Goal: Task Accomplishment & Management: Manage account settings

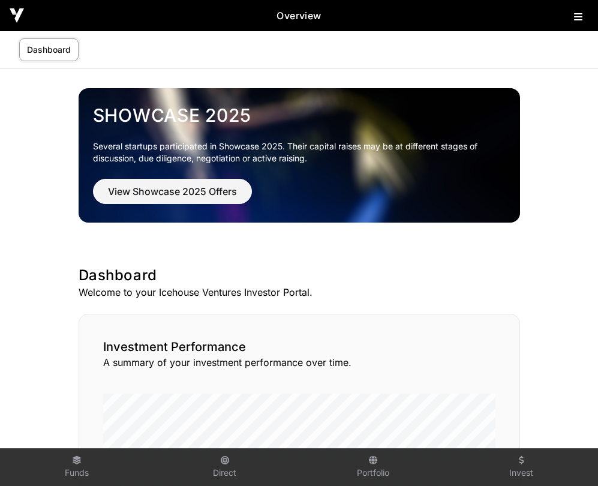
click at [58, 46] on link "Dashboard" at bounding box center [48, 49] width 59 height 23
click at [16, 17] on img at bounding box center [17, 15] width 14 height 14
click at [575, 12] on icon at bounding box center [578, 17] width 8 height 10
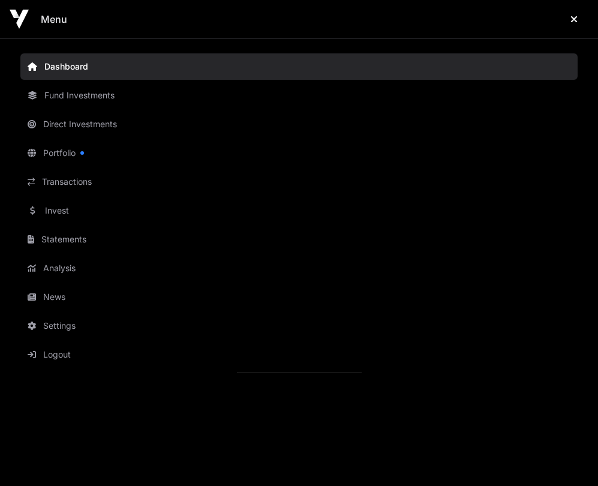
click at [101, 117] on link "Direct Investments" at bounding box center [298, 124] width 557 height 26
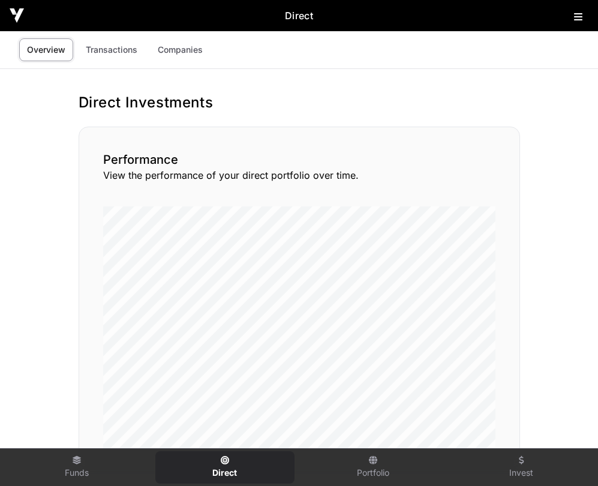
click at [125, 48] on link "Transactions" at bounding box center [111, 49] width 67 height 23
click at [179, 38] on link "Companies" at bounding box center [180, 49] width 61 height 23
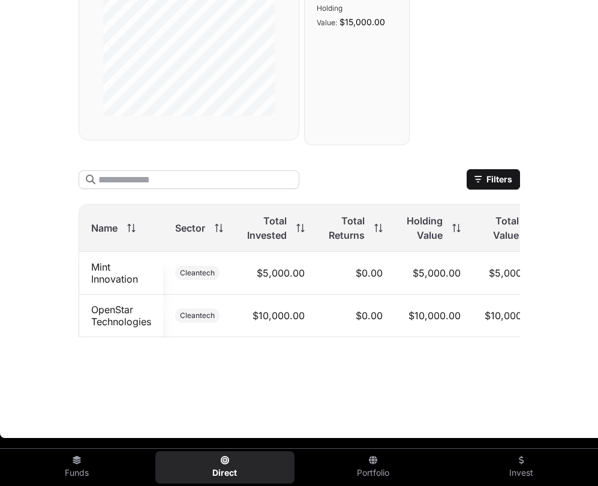
click at [112, 268] on link "Mint Innovation" at bounding box center [114, 273] width 47 height 24
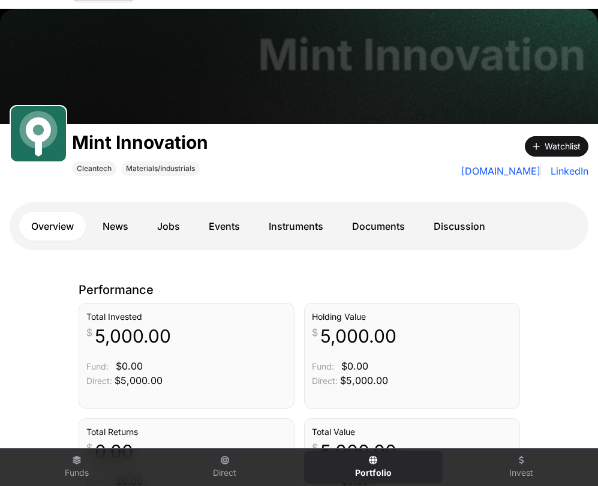
scroll to position [80, 0]
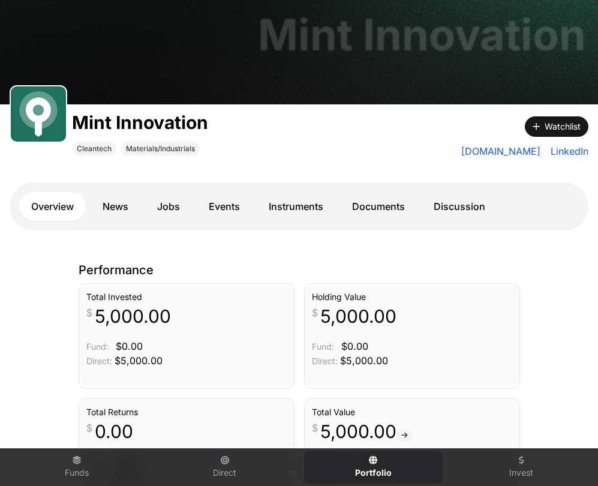
click at [382, 203] on link "Documents" at bounding box center [378, 206] width 77 height 29
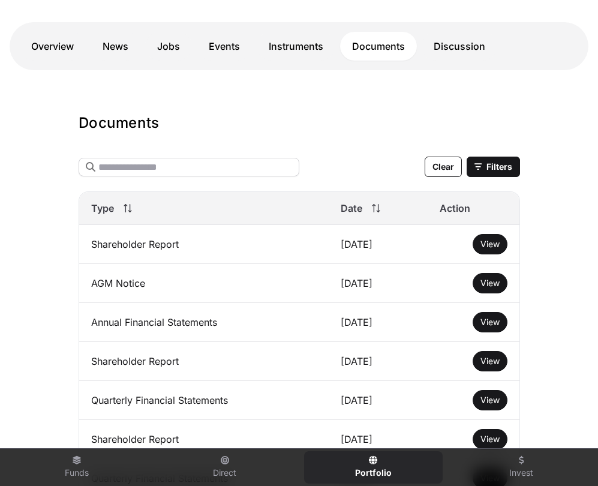
click at [322, 110] on main "Mint Innovation Mint Innovation Cleantech Materials/Industrials Watchlist [DOMA…" at bounding box center [299, 277] width 598 height 896
click at [66, 47] on link "Overview" at bounding box center [52, 46] width 67 height 29
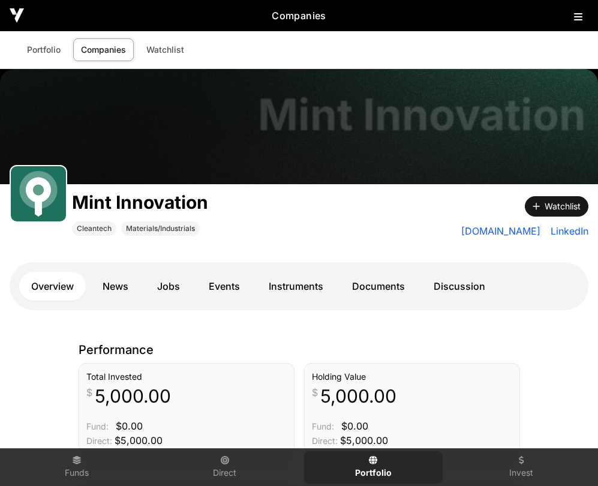
click at [46, 49] on link "Portfolio" at bounding box center [43, 49] width 49 height 23
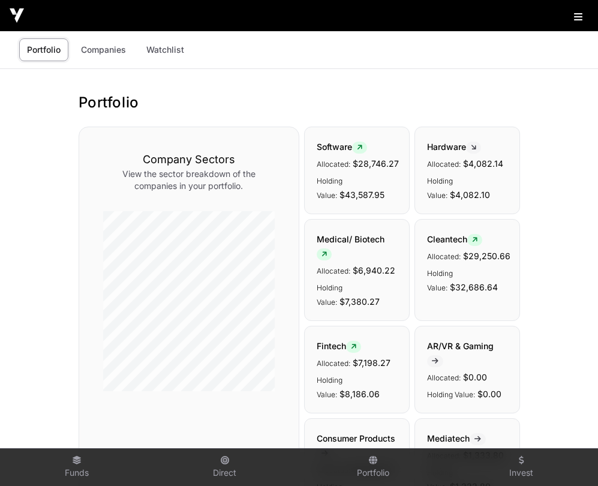
click at [110, 50] on link "Companies" at bounding box center [103, 49] width 61 height 23
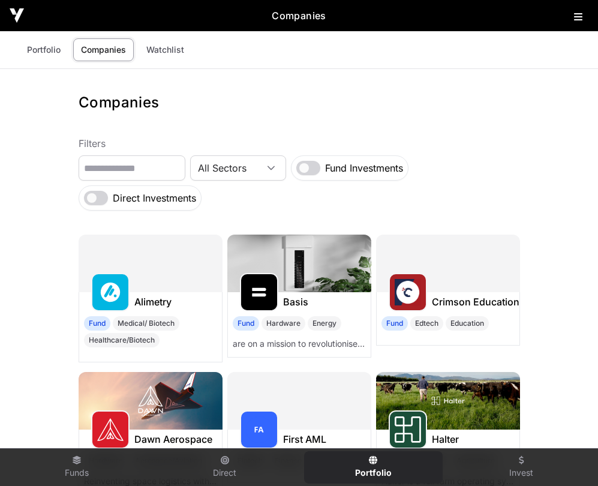
click at [575, 14] on icon at bounding box center [578, 17] width 8 height 10
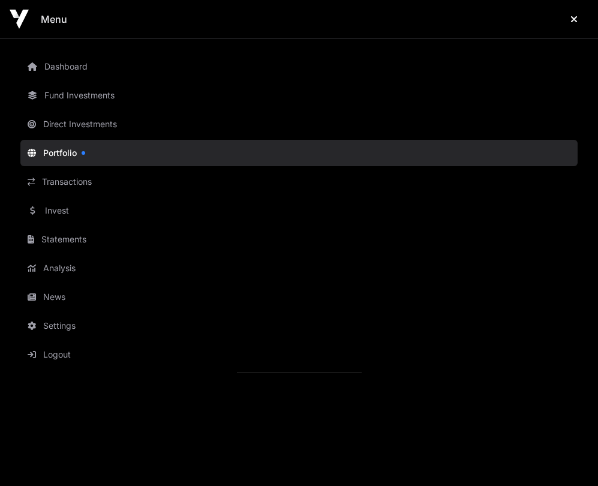
click at [62, 122] on link "Direct Investments" at bounding box center [298, 124] width 557 height 26
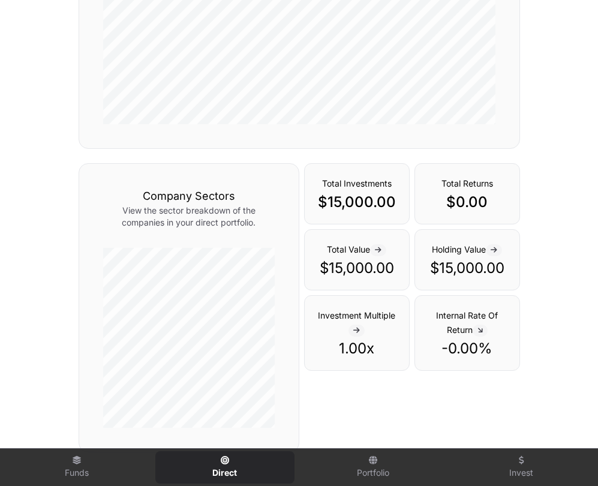
scroll to position [340, 0]
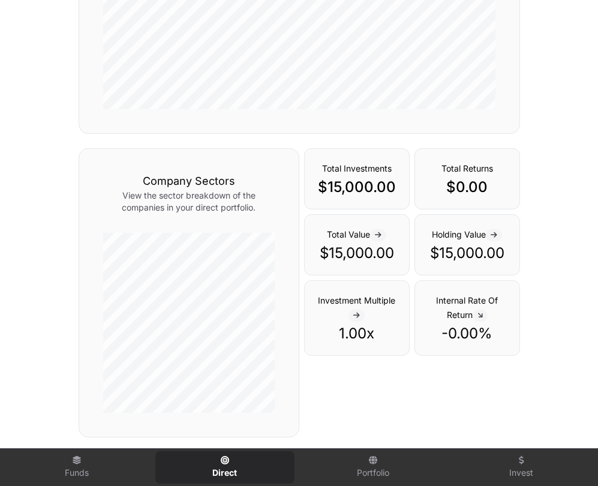
click at [379, 239] on span at bounding box center [378, 235] width 16 height 12
click at [382, 233] on icon at bounding box center [378, 235] width 7 height 7
click at [491, 240] on span at bounding box center [494, 235] width 16 height 12
click at [494, 239] on span at bounding box center [494, 235] width 16 height 12
click at [364, 296] on span "Investment Multiple" at bounding box center [356, 307] width 77 height 25
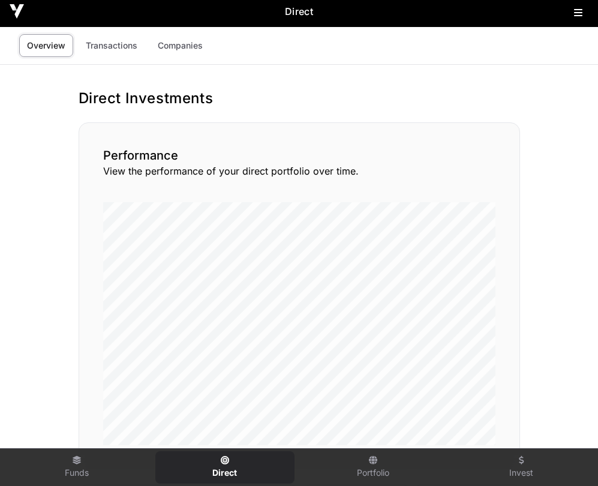
scroll to position [0, 0]
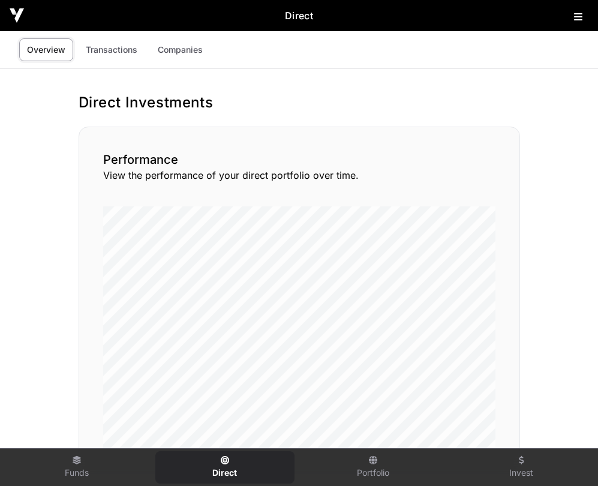
click at [95, 44] on link "Transactions" at bounding box center [111, 49] width 67 height 23
click at [184, 52] on link "Companies" at bounding box center [180, 49] width 61 height 23
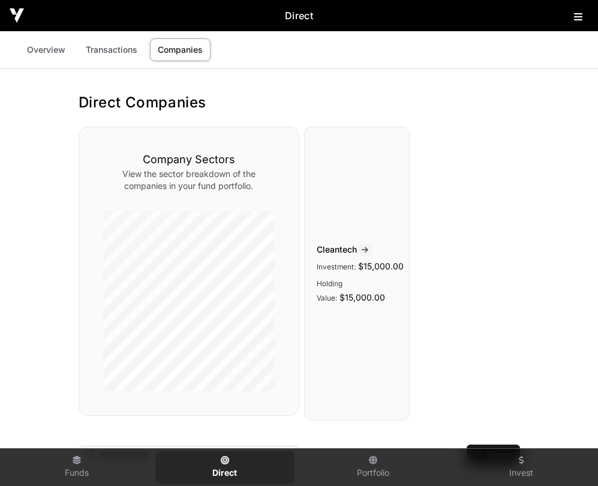
click at [365, 252] on icon at bounding box center [365, 250] width 7 height 7
click at [367, 251] on icon at bounding box center [365, 250] width 7 height 7
click at [368, 247] on icon at bounding box center [365, 250] width 7 height 7
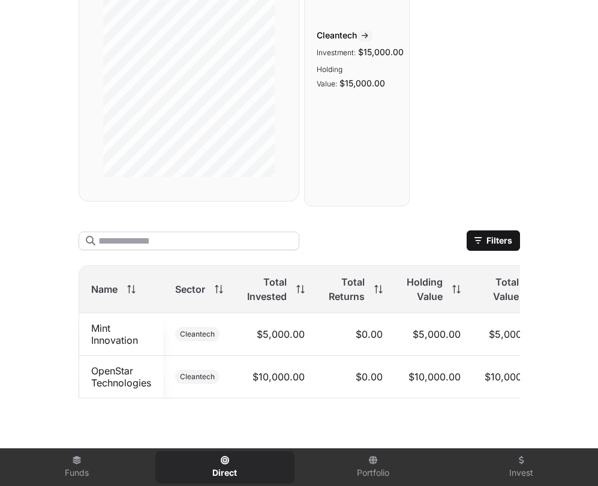
scroll to position [284, 0]
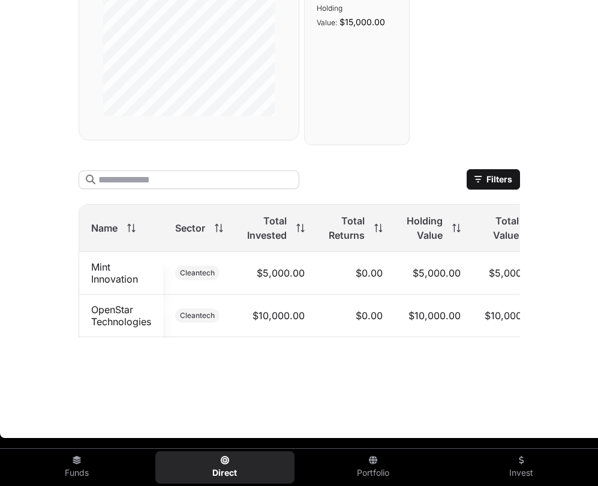
click at [113, 274] on link "Mint Innovation" at bounding box center [114, 273] width 47 height 24
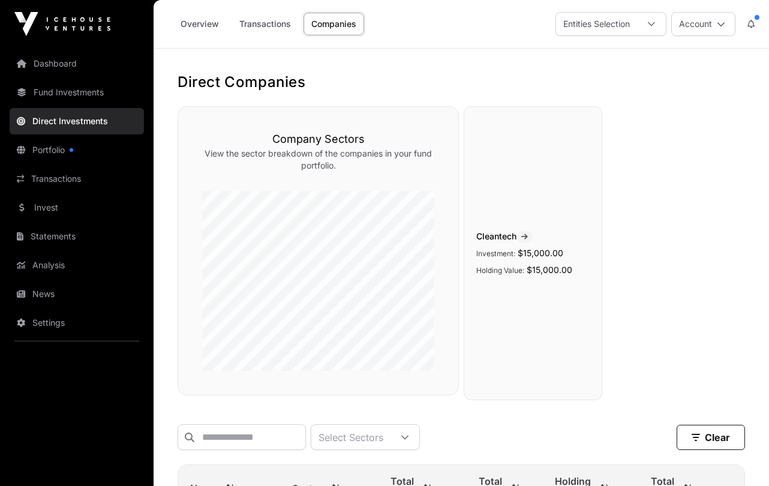
click at [58, 89] on link "Fund Investments" at bounding box center [77, 92] width 134 height 26
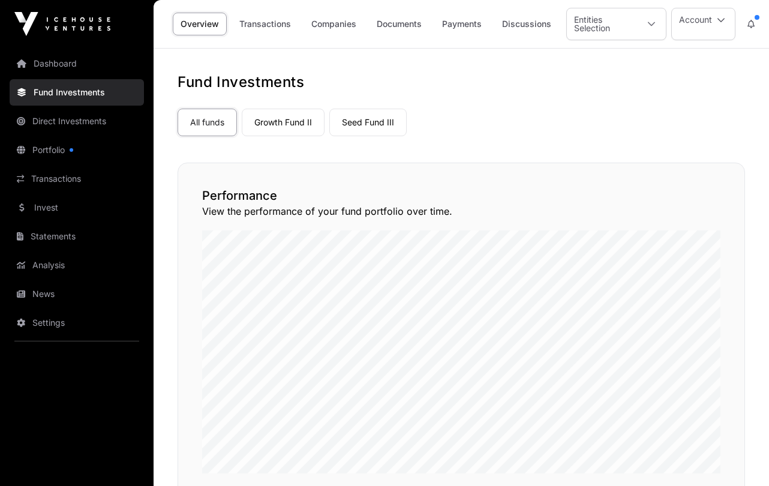
click at [418, 23] on link "Documents" at bounding box center [399, 24] width 61 height 23
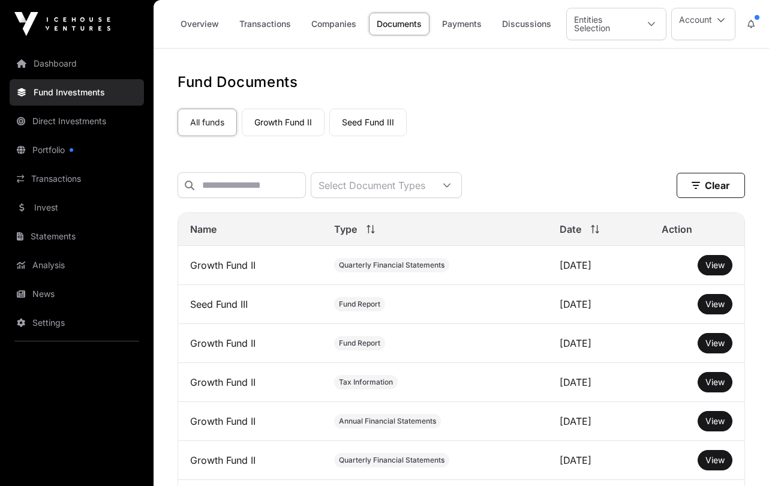
click at [598, 16] on div at bounding box center [651, 23] width 29 height 31
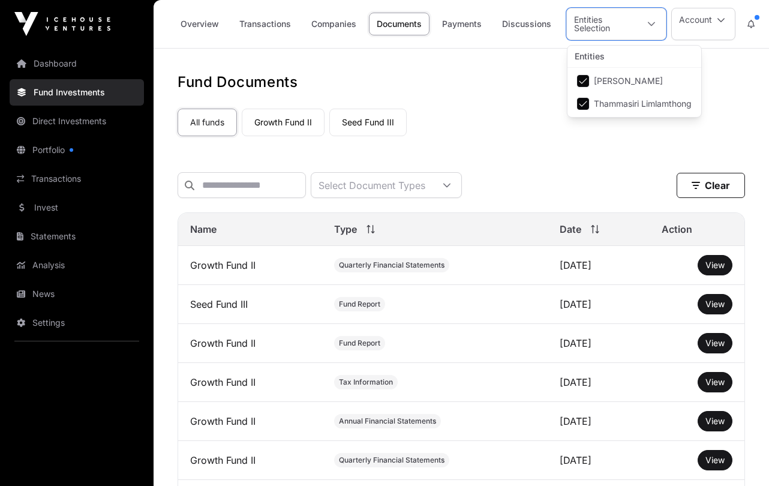
scroll to position [13, 8]
click at [493, 107] on div "All funds Growth Fund II Seed Fund III" at bounding box center [462, 120] width 568 height 32
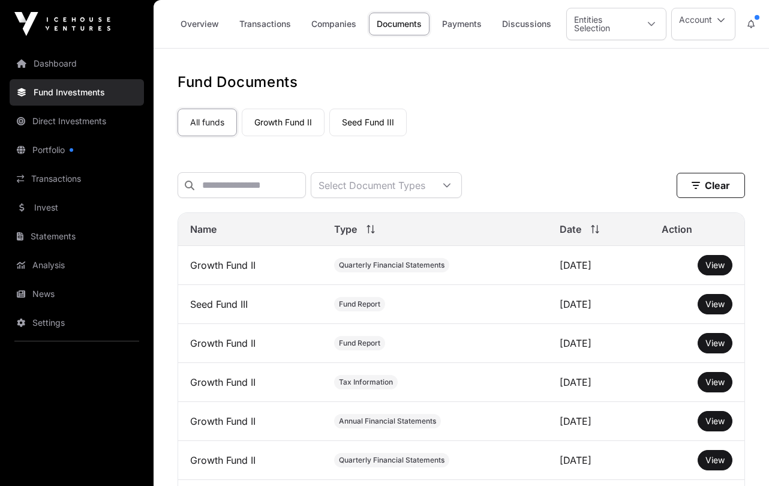
click at [51, 146] on link "Portfolio" at bounding box center [77, 150] width 134 height 26
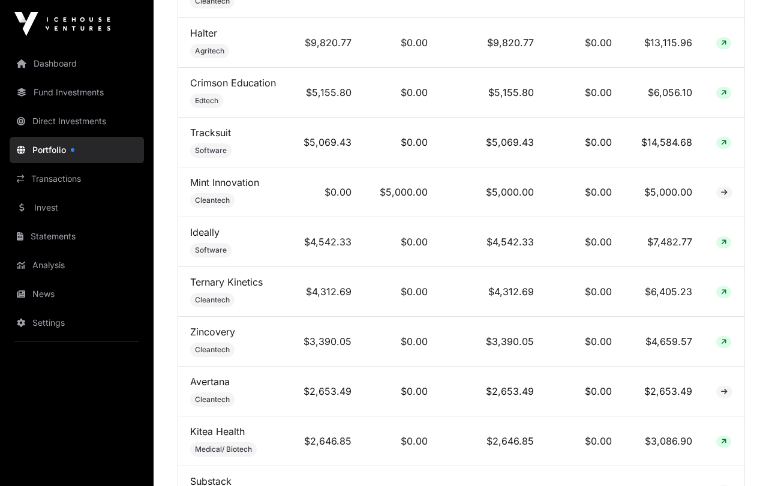
scroll to position [660, 0]
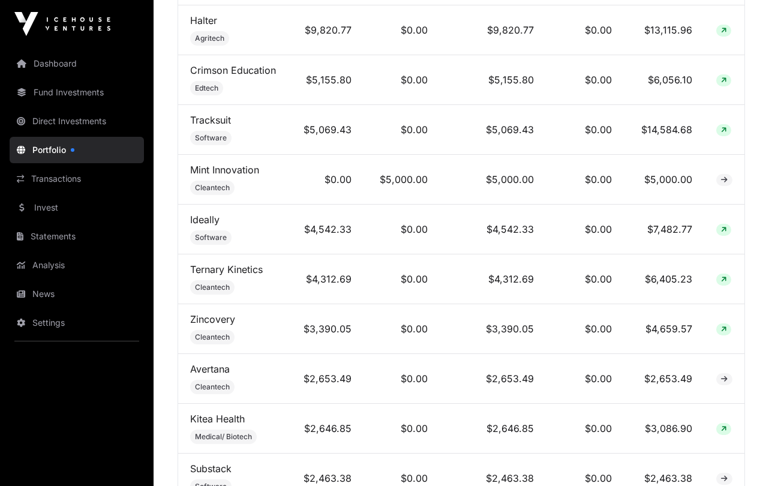
click at [412, 187] on td "$5,000.00" at bounding box center [402, 180] width 76 height 50
click at [407, 190] on td "$5,000.00" at bounding box center [402, 180] width 76 height 50
click at [448, 182] on td "$5,000.00" at bounding box center [493, 180] width 106 height 50
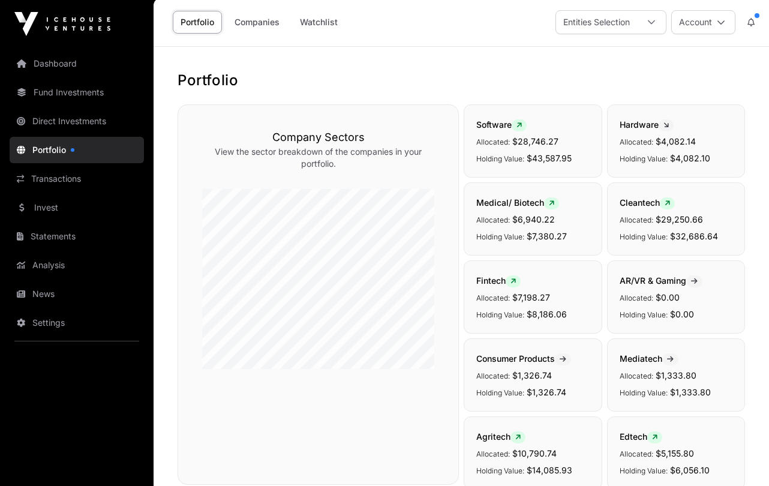
scroll to position [0, 0]
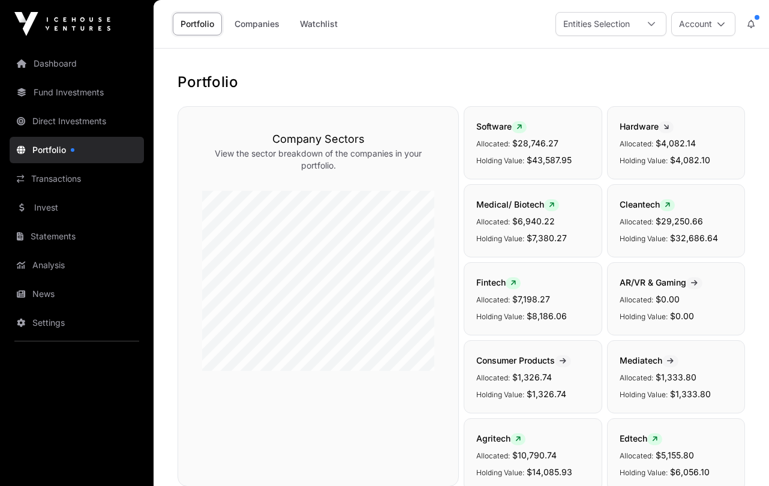
click at [47, 262] on link "Analysis" at bounding box center [77, 265] width 134 height 26
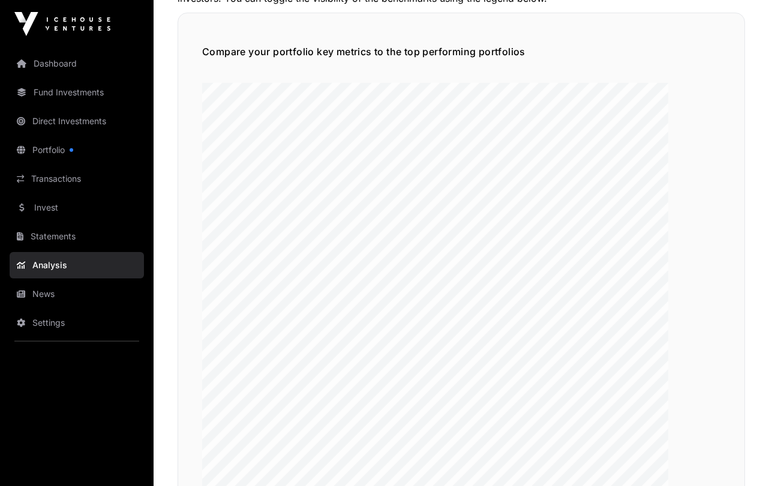
scroll to position [1920, 0]
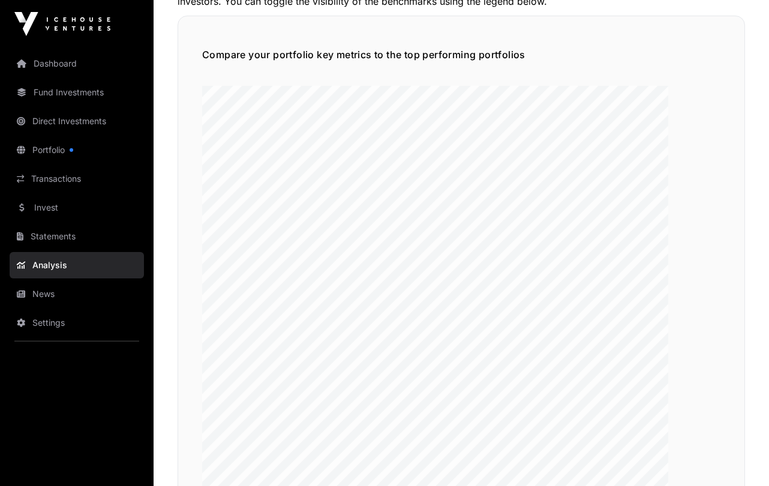
click at [48, 320] on link "Settings" at bounding box center [77, 323] width 134 height 26
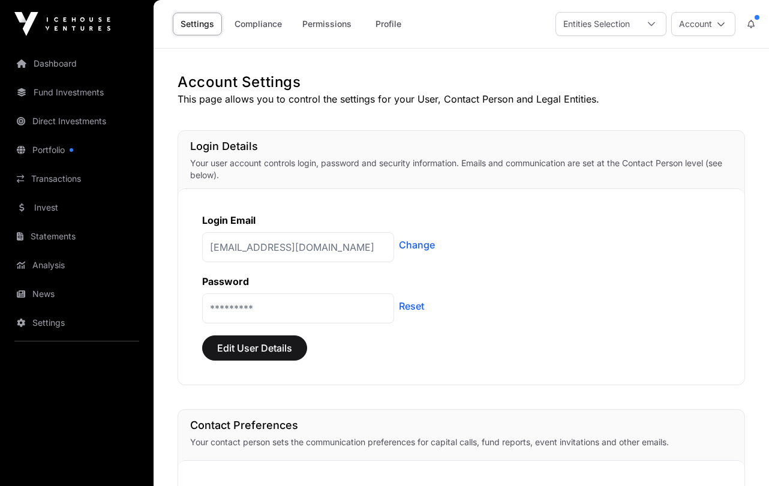
click at [41, 145] on link "Portfolio" at bounding box center [77, 150] width 134 height 26
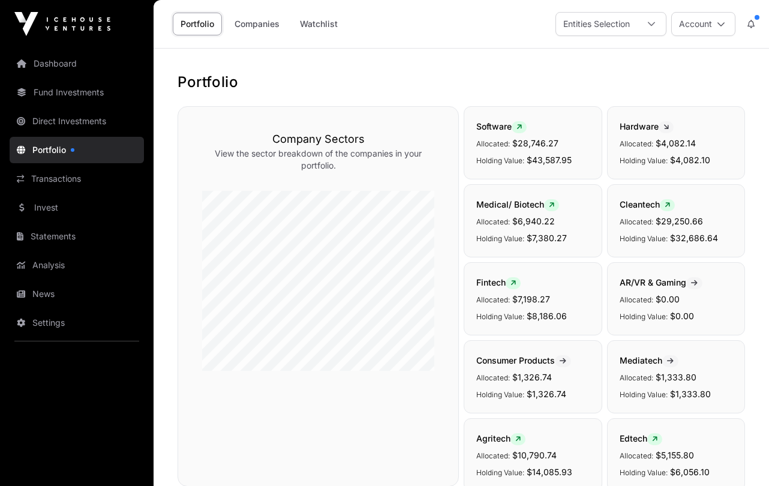
click at [463, 250] on div "Company Sectors View the sector breakdown of the companies in your portfolio. S…" at bounding box center [462, 298] width 568 height 385
click at [598, 25] on button "Account" at bounding box center [703, 24] width 64 height 24
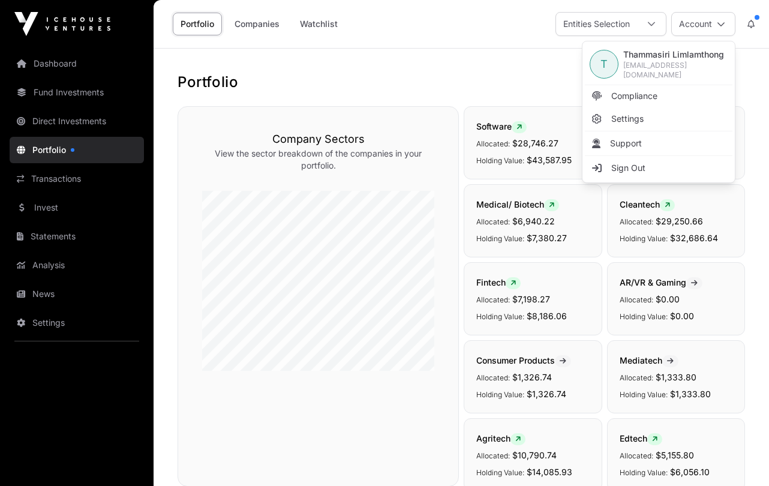
click at [490, 73] on h1 "Portfolio" at bounding box center [462, 82] width 568 height 19
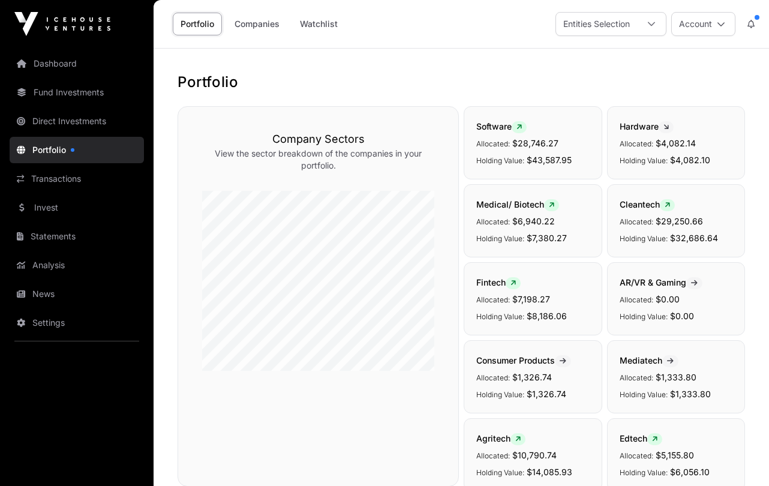
click at [598, 22] on icon at bounding box center [721, 24] width 8 height 8
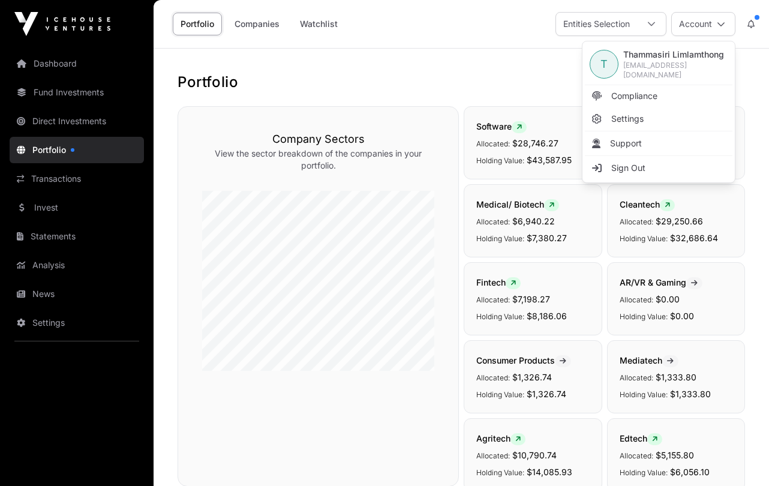
click at [598, 92] on span "Compliance" at bounding box center [634, 96] width 46 height 12
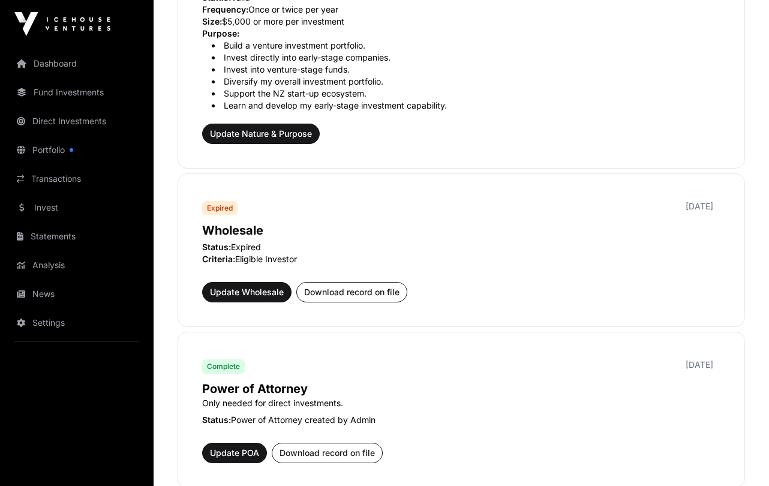
scroll to position [480, 0]
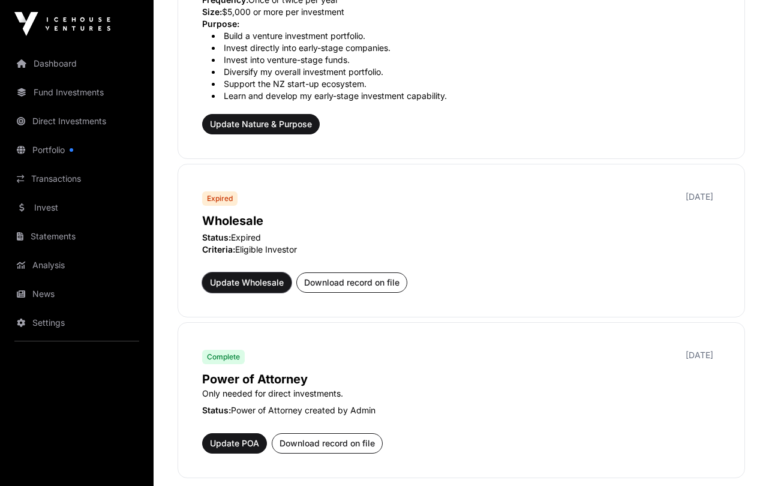
click at [248, 283] on span "Update Wholesale" at bounding box center [247, 283] width 74 height 12
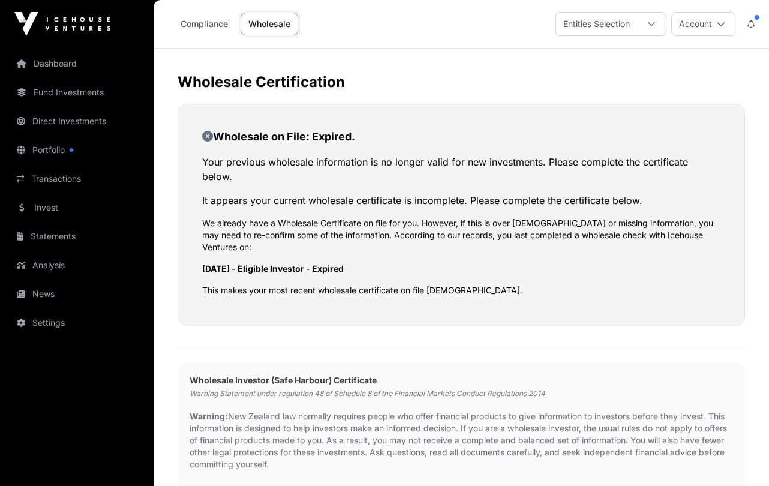
click at [754, 23] on icon at bounding box center [751, 24] width 7 height 8
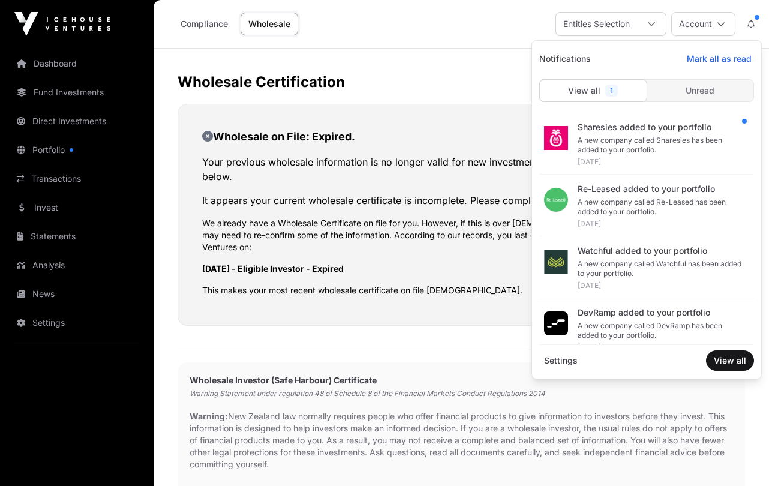
click at [584, 90] on div at bounding box center [593, 90] width 108 height 23
click at [724, 23] on icon at bounding box center [721, 24] width 8 height 8
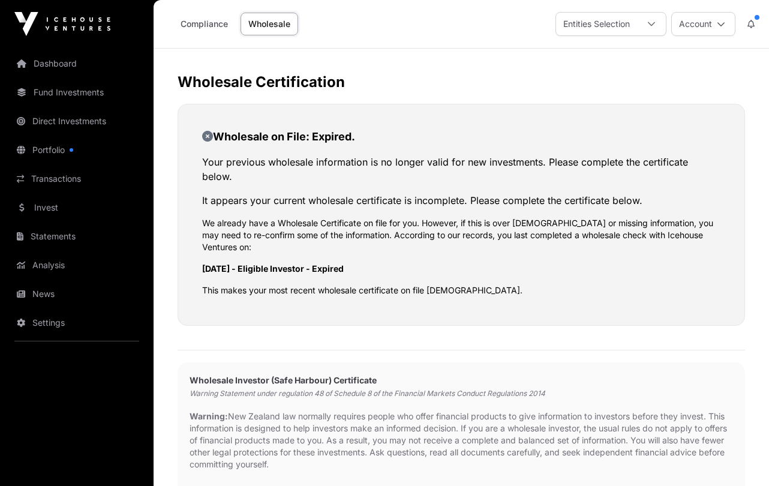
click at [55, 61] on link "Dashboard" at bounding box center [77, 63] width 134 height 26
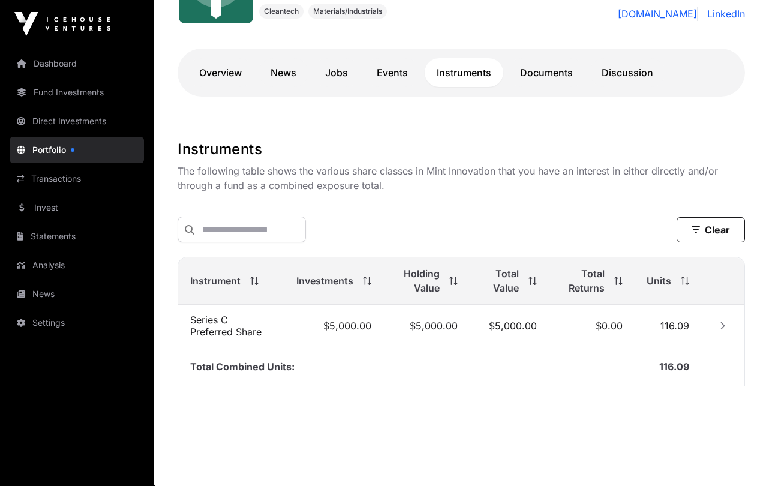
scroll to position [200, 0]
click at [725, 322] on icon "Row Collapsed" at bounding box center [723, 324] width 8 height 8
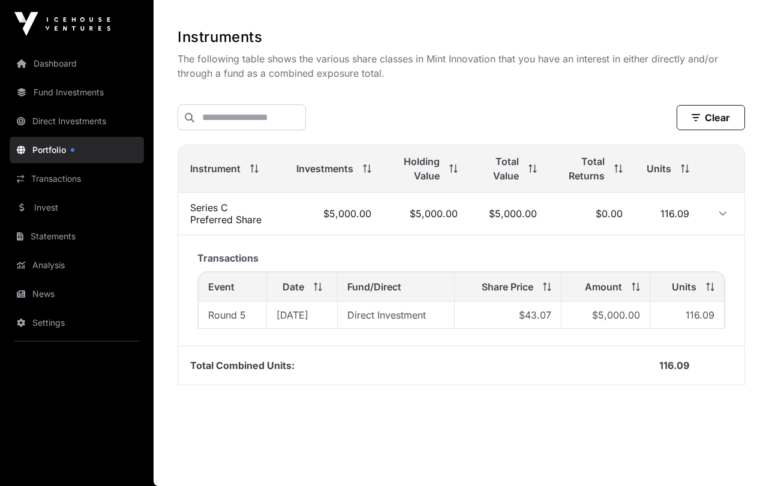
scroll to position [311, 0]
click at [533, 319] on span "$43.07" at bounding box center [535, 315] width 32 height 12
click at [722, 210] on icon "Row Expanded" at bounding box center [723, 213] width 8 height 8
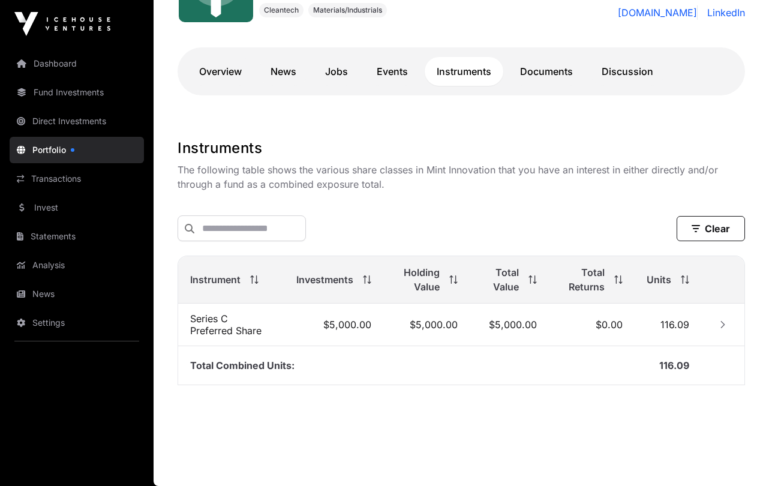
scroll to position [200, 0]
click at [722, 210] on div "Clear" at bounding box center [462, 228] width 568 height 45
click at [718, 329] on button "Row Collapsed" at bounding box center [722, 324] width 19 height 19
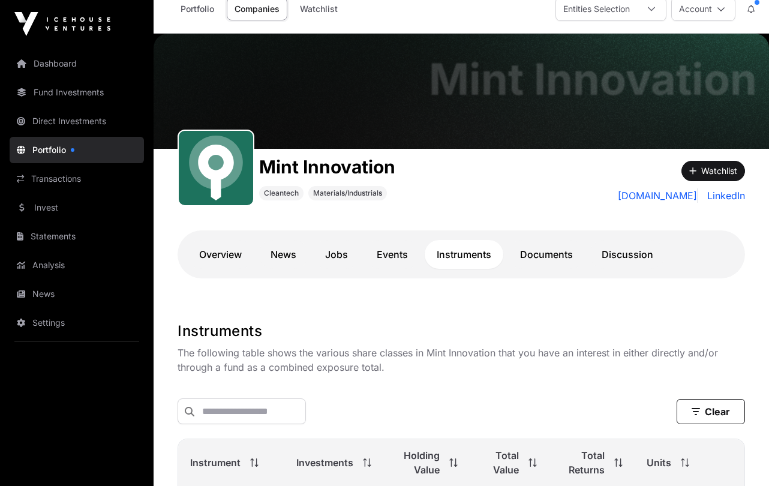
scroll to position [0, 0]
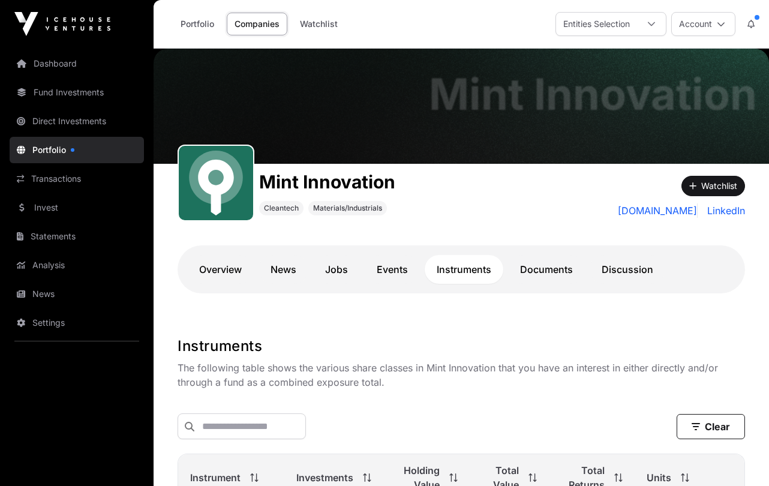
click at [247, 14] on link "Companies" at bounding box center [257, 24] width 61 height 23
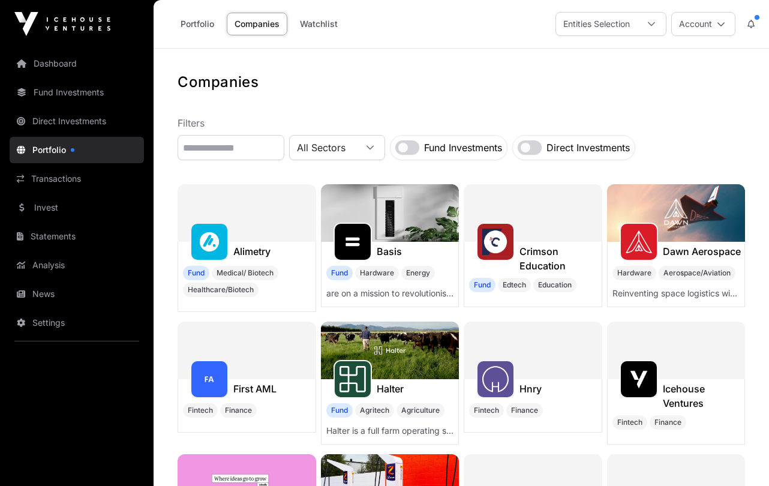
click at [48, 120] on link "Direct Investments" at bounding box center [77, 121] width 134 height 26
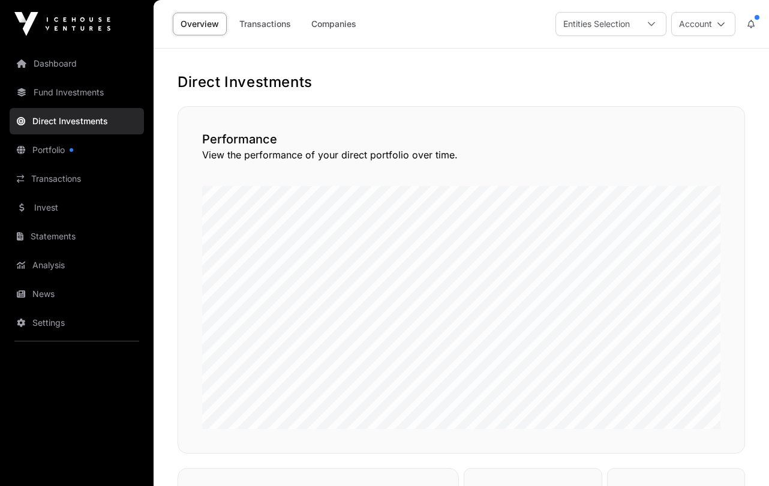
click at [41, 144] on link "Portfolio" at bounding box center [77, 150] width 134 height 26
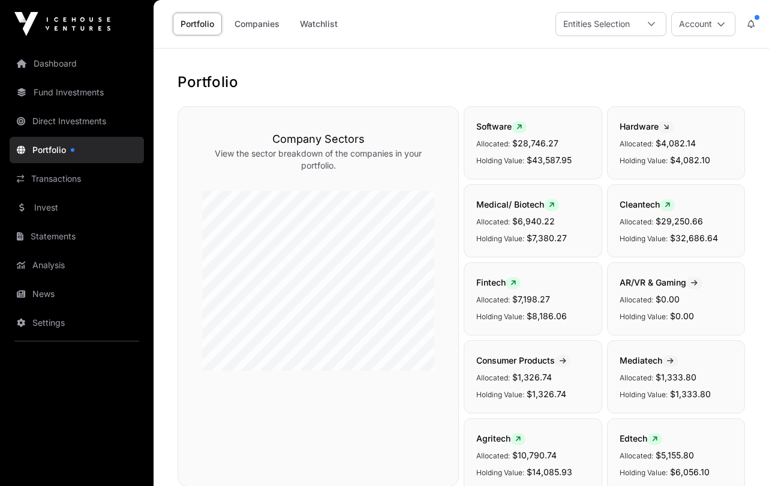
click at [259, 19] on link "Companies" at bounding box center [257, 24] width 61 height 23
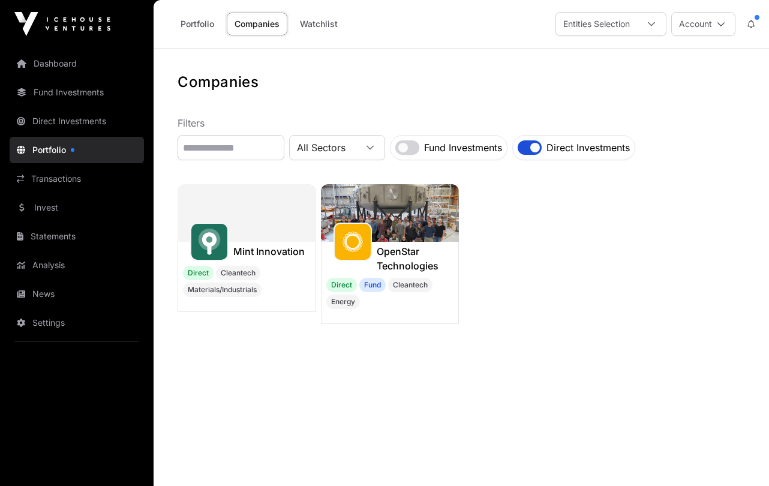
click at [403, 248] on h1 "OpenStar Technologies" at bounding box center [418, 258] width 82 height 29
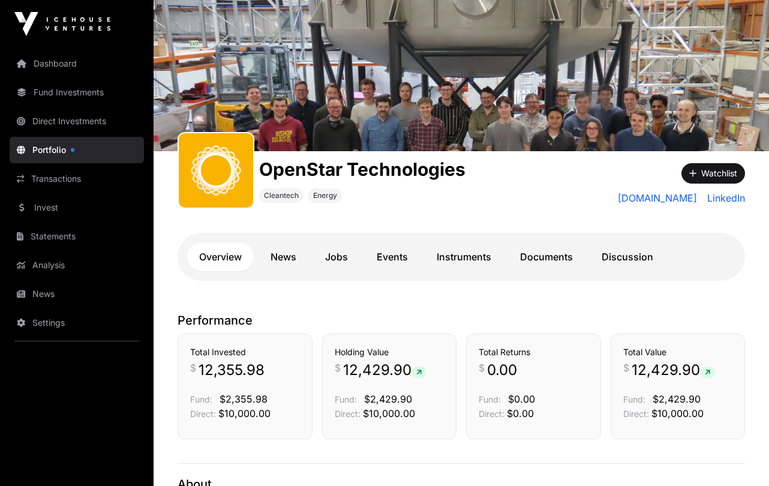
scroll to position [80, 0]
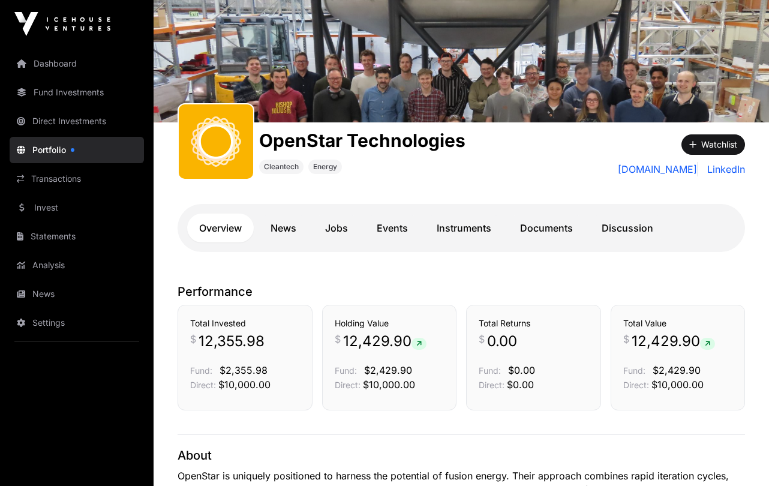
click at [464, 221] on link "Instruments" at bounding box center [464, 228] width 79 height 29
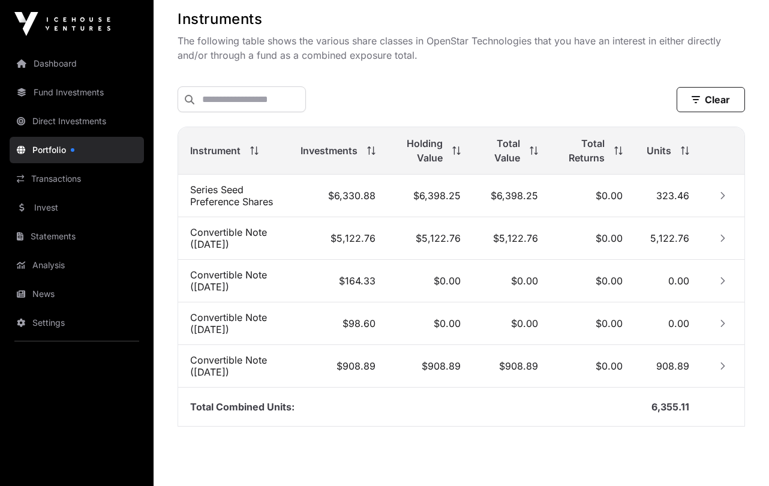
scroll to position [409, 0]
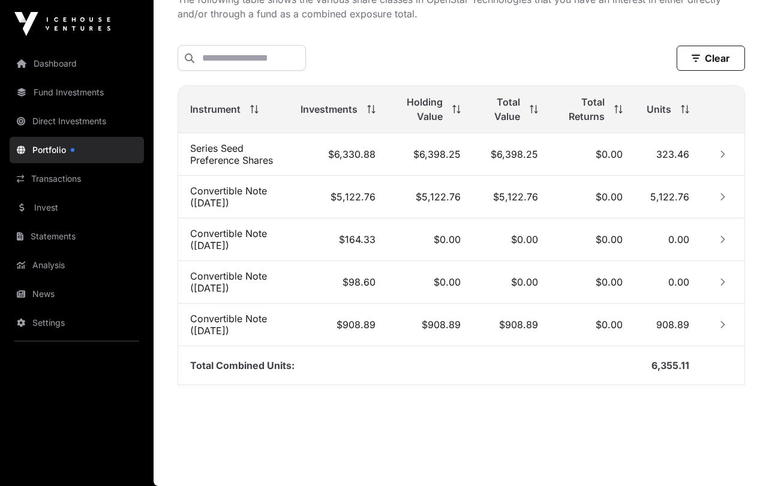
click at [719, 149] on button "Row Collapsed" at bounding box center [722, 154] width 19 height 19
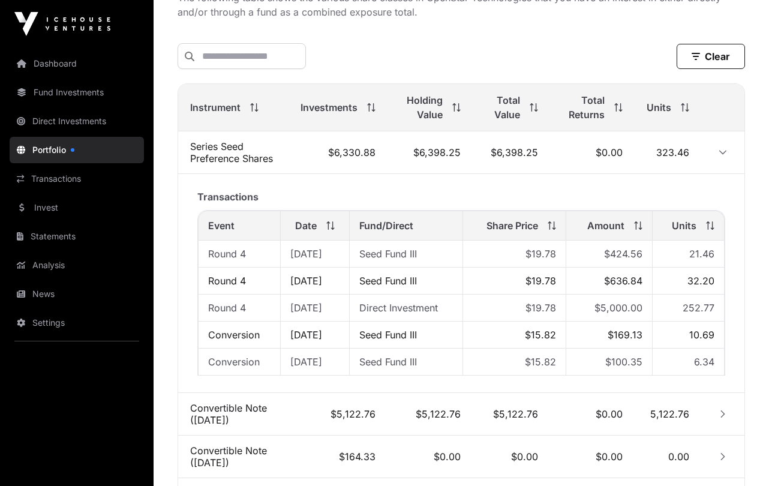
click at [433, 302] on td "Direct Investment" at bounding box center [406, 308] width 113 height 27
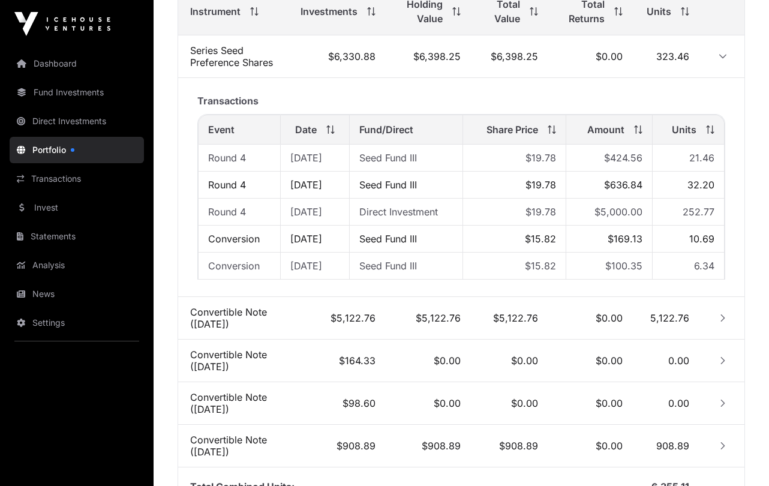
scroll to position [509, 0]
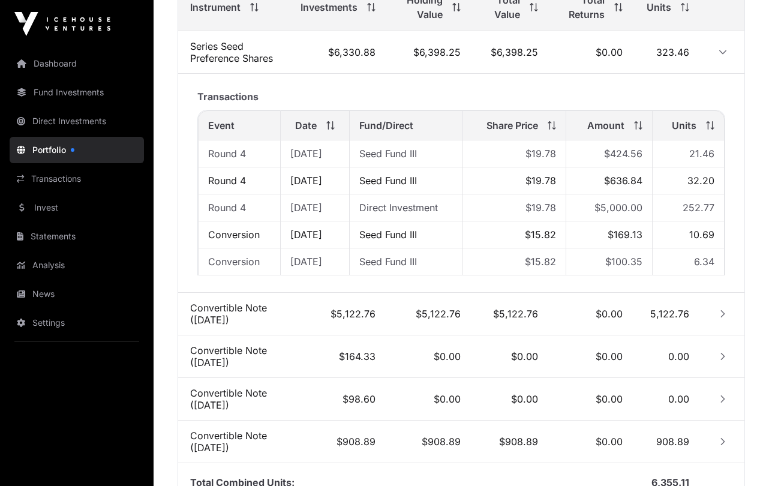
click at [725, 316] on icon "Row Collapsed" at bounding box center [723, 313] width 4 height 7
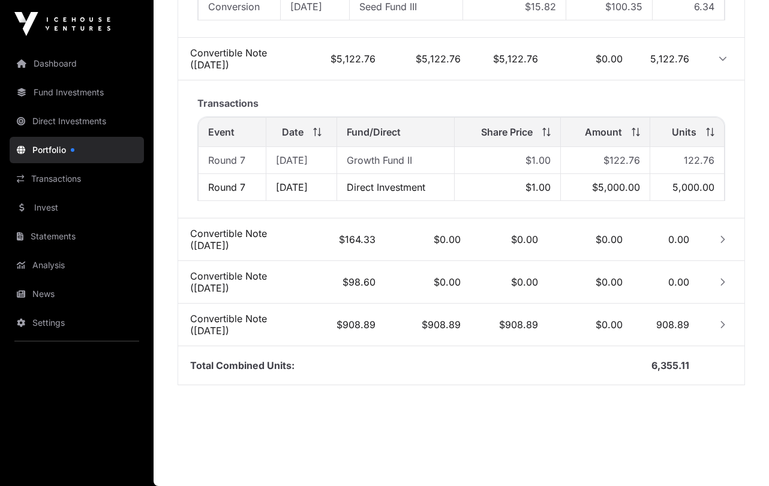
scroll to position [766, 0]
click at [721, 238] on icon "Row Collapsed" at bounding box center [723, 239] width 8 height 8
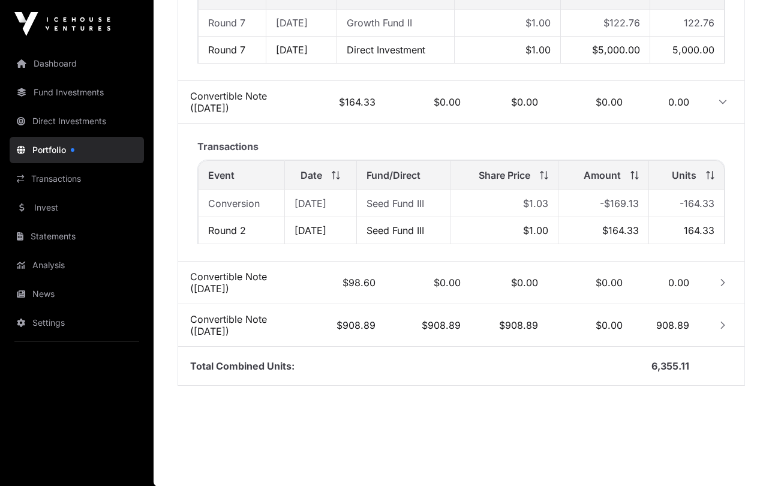
scroll to position [904, 0]
click at [723, 278] on icon "Row Collapsed" at bounding box center [723, 282] width 8 height 8
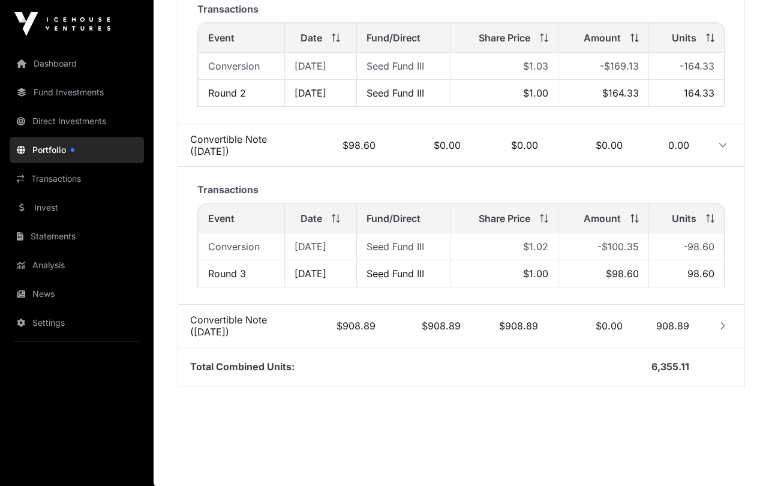
scroll to position [1042, 0]
click at [721, 325] on icon "Row Collapsed" at bounding box center [723, 324] width 8 height 8
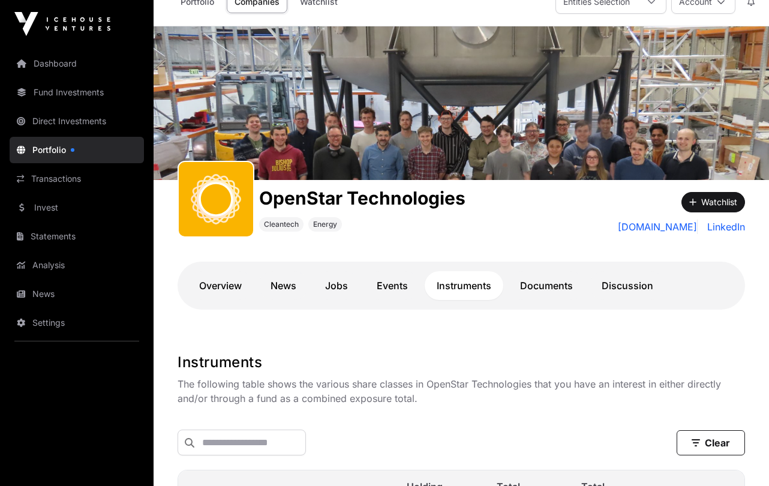
scroll to position [0, 0]
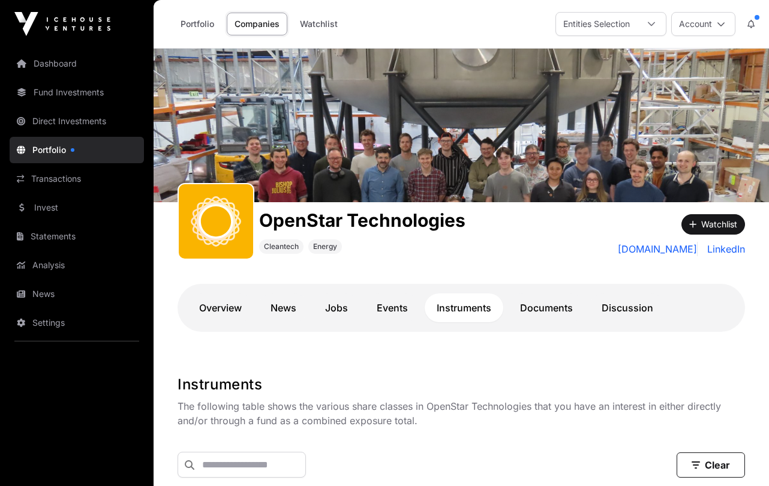
click at [724, 23] on icon at bounding box center [721, 24] width 8 height 8
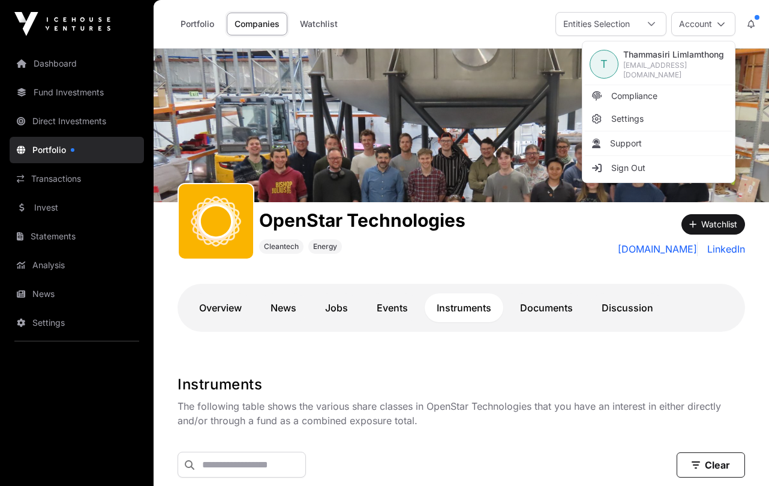
click at [631, 164] on span "Sign Out" at bounding box center [628, 168] width 34 height 12
